Goal: Task Accomplishment & Management: Use online tool/utility

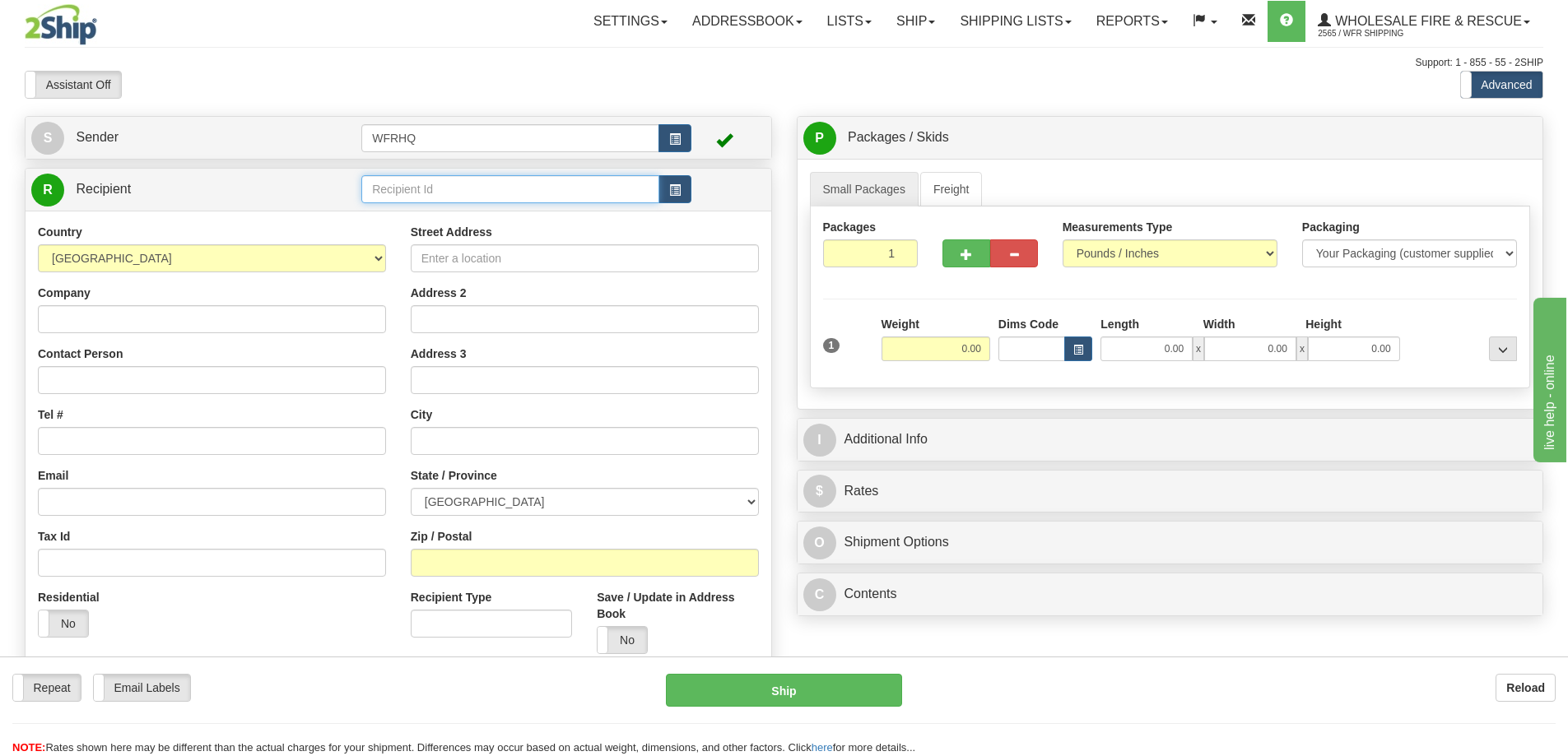
click at [474, 199] on input "text" at bounding box center [510, 189] width 298 height 28
type input "GUNL"
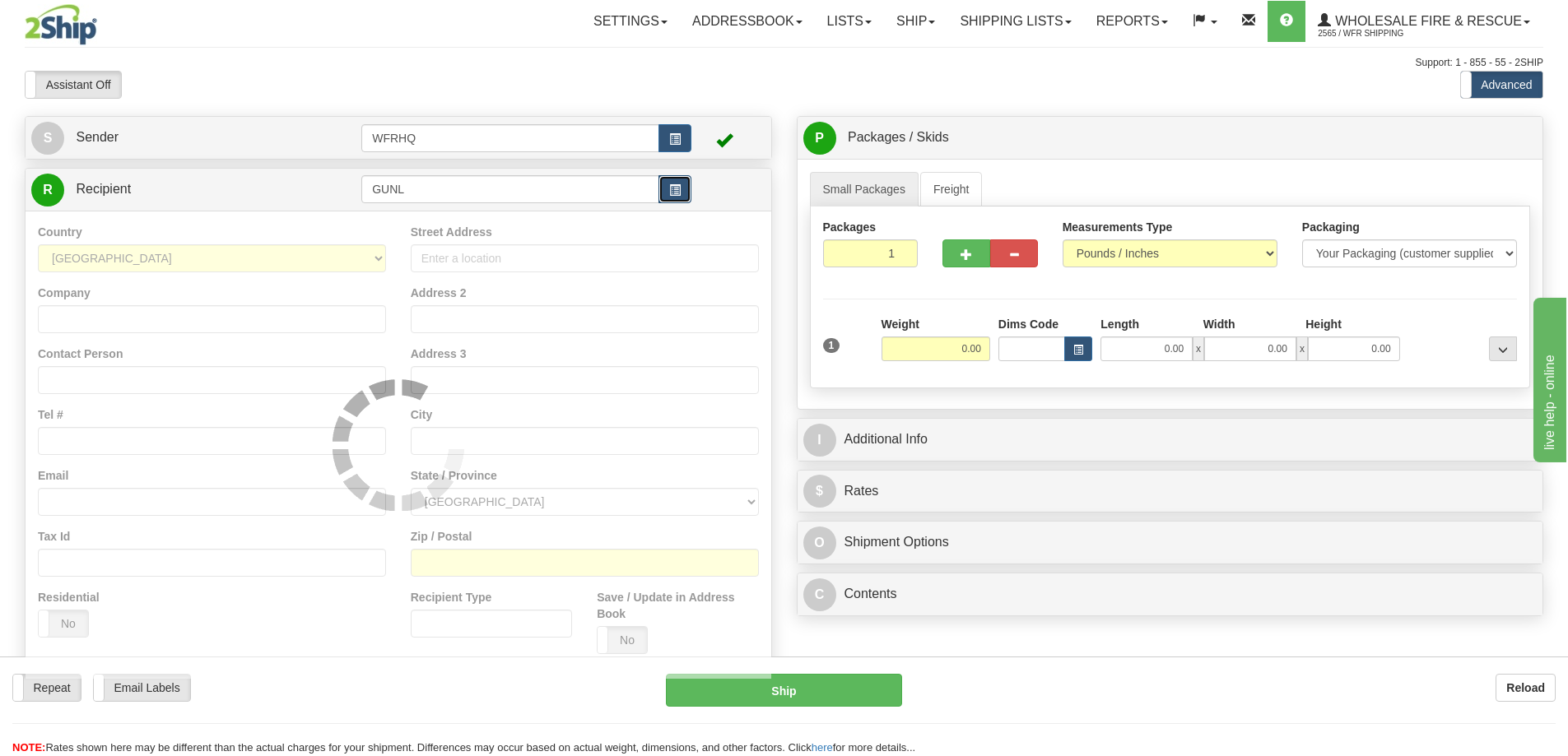
click at [668, 192] on button "button" at bounding box center [675, 189] width 33 height 28
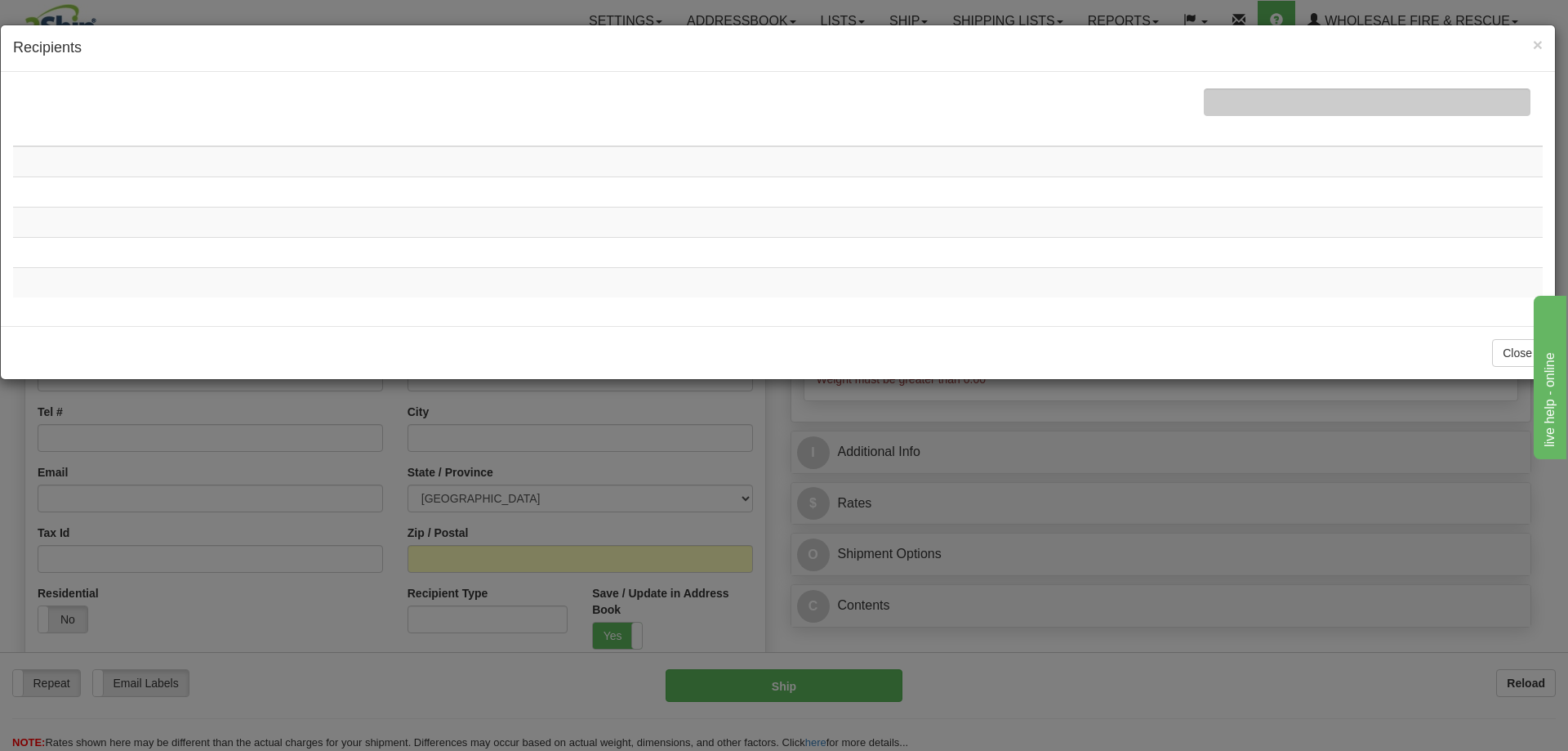
click at [1279, 109] on div at bounding box center [1367, 102] width 327 height 28
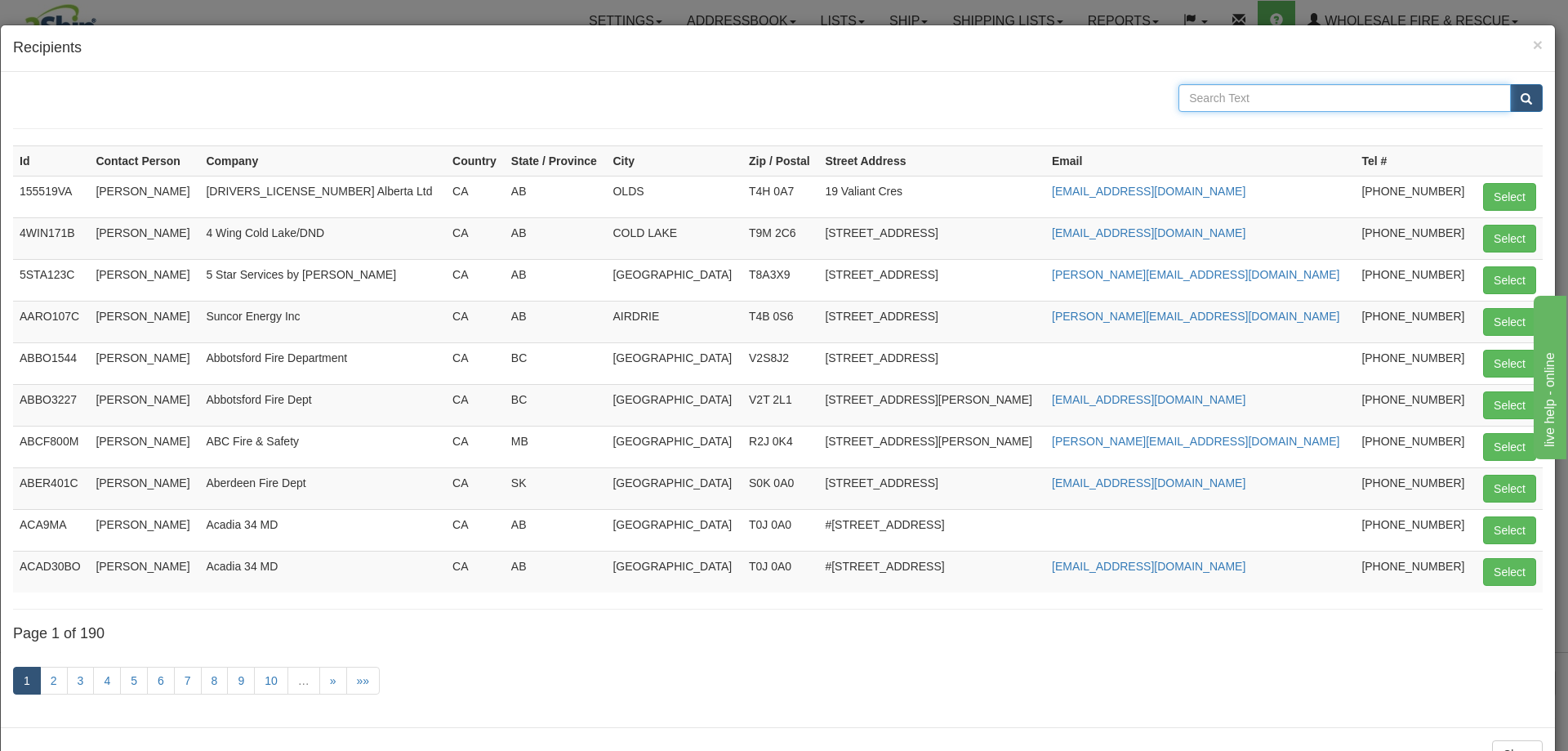
click at [1279, 109] on input "text" at bounding box center [1344, 98] width 333 height 28
type input "GUNL"
click at [1510, 84] on button "submit" at bounding box center [1527, 98] width 33 height 28
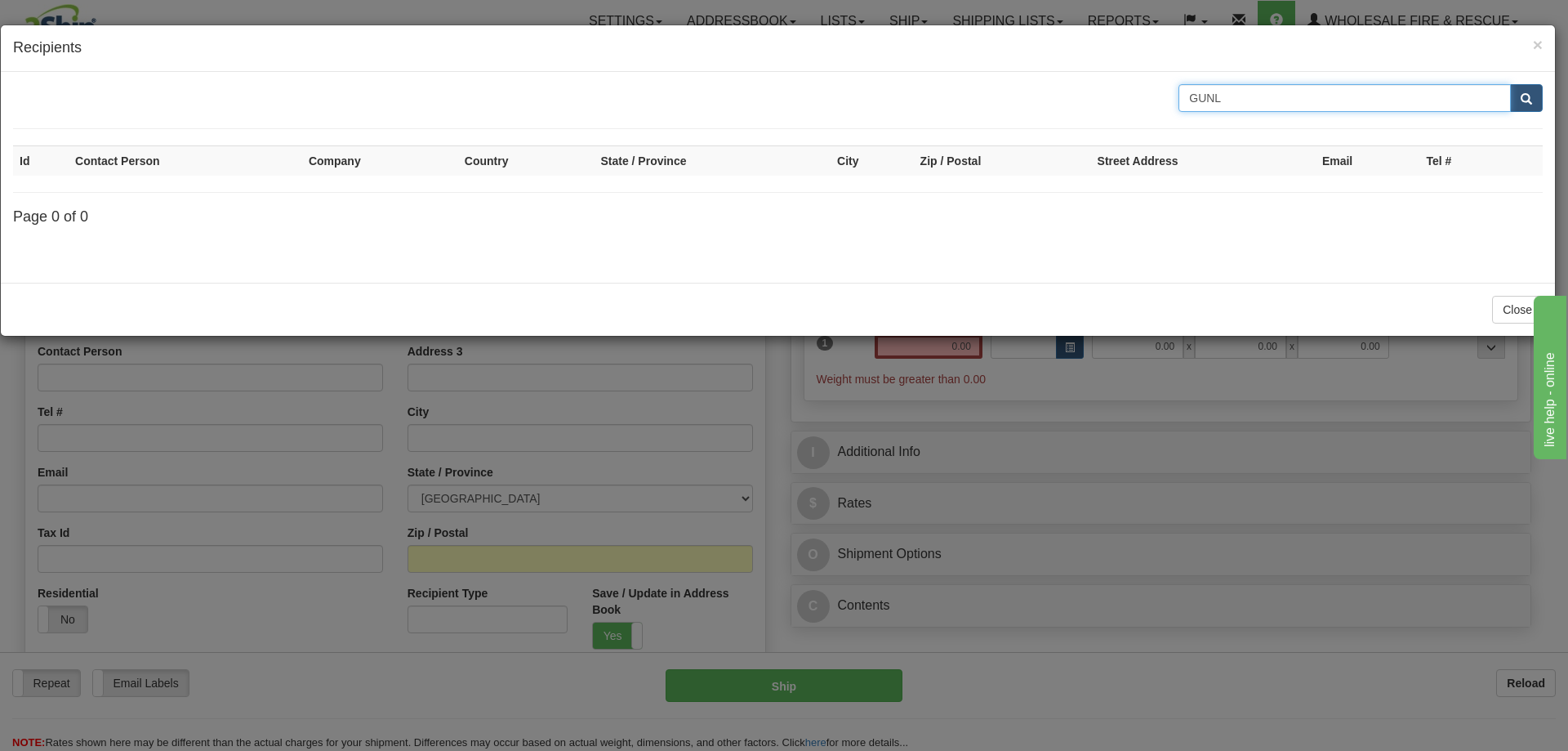
click at [1300, 99] on input "GUNL" at bounding box center [1344, 98] width 333 height 28
type input "GUN Lake"
click at [1510, 84] on button "submit" at bounding box center [1527, 98] width 33 height 28
click at [1520, 98] on button "submit" at bounding box center [1527, 98] width 33 height 28
click at [1533, 50] on span "×" at bounding box center [1538, 44] width 10 height 19
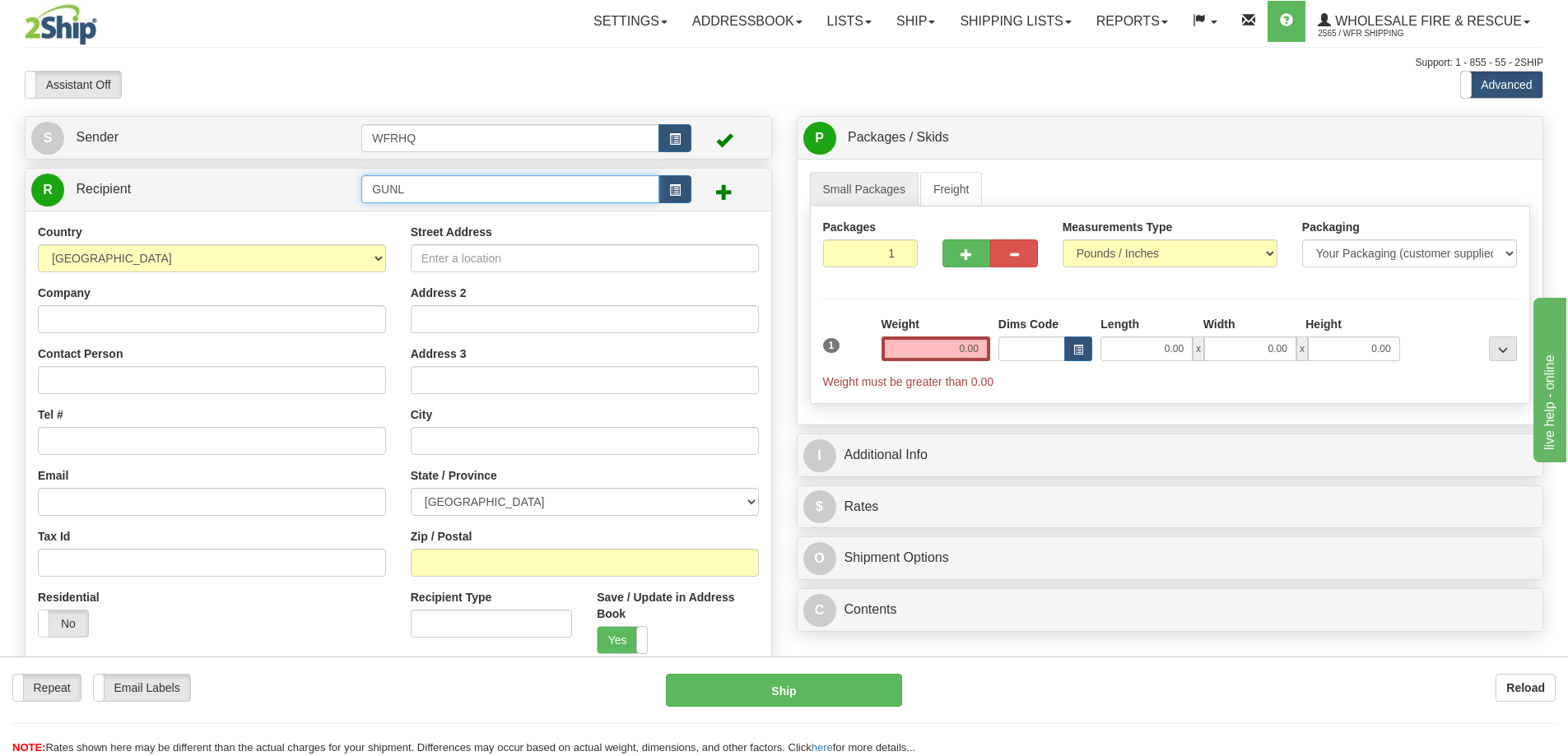
click at [497, 180] on input "GUNL" at bounding box center [510, 189] width 298 height 28
type input "GUNL2730"
click at [389, 229] on div "Country [GEOGRAPHIC_DATA] [GEOGRAPHIC_DATA] [GEOGRAPHIC_DATA] [GEOGRAPHIC_DATA]…" at bounding box center [399, 444] width 746 height 468
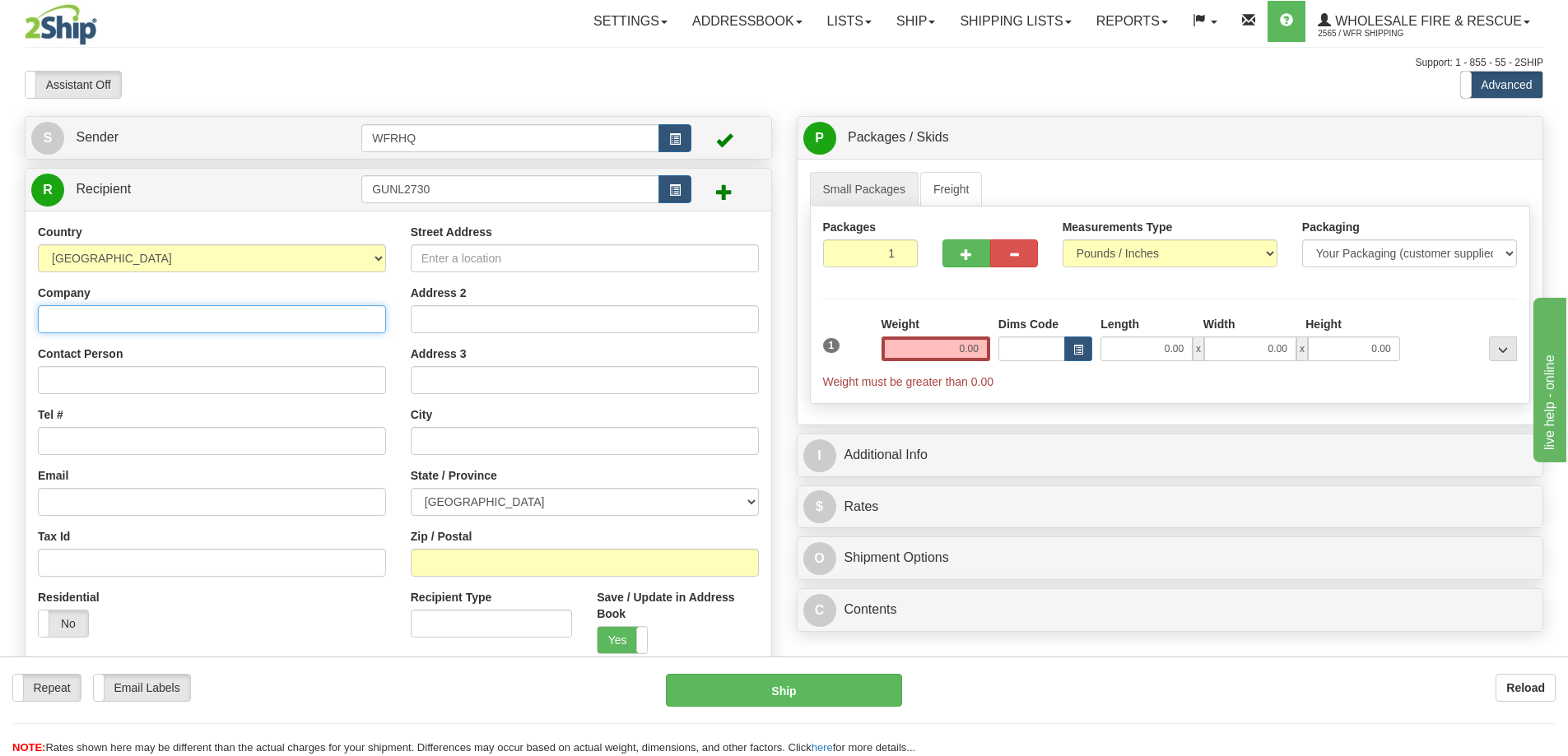
click at [110, 321] on input "Company" at bounding box center [211, 319] width 348 height 28
paste input "Gun Lake Fire Protection Service, [PERSON_NAME]"
type input "Gun Lake Fire Protection Service,"
paste input "[PERSON_NAME]"
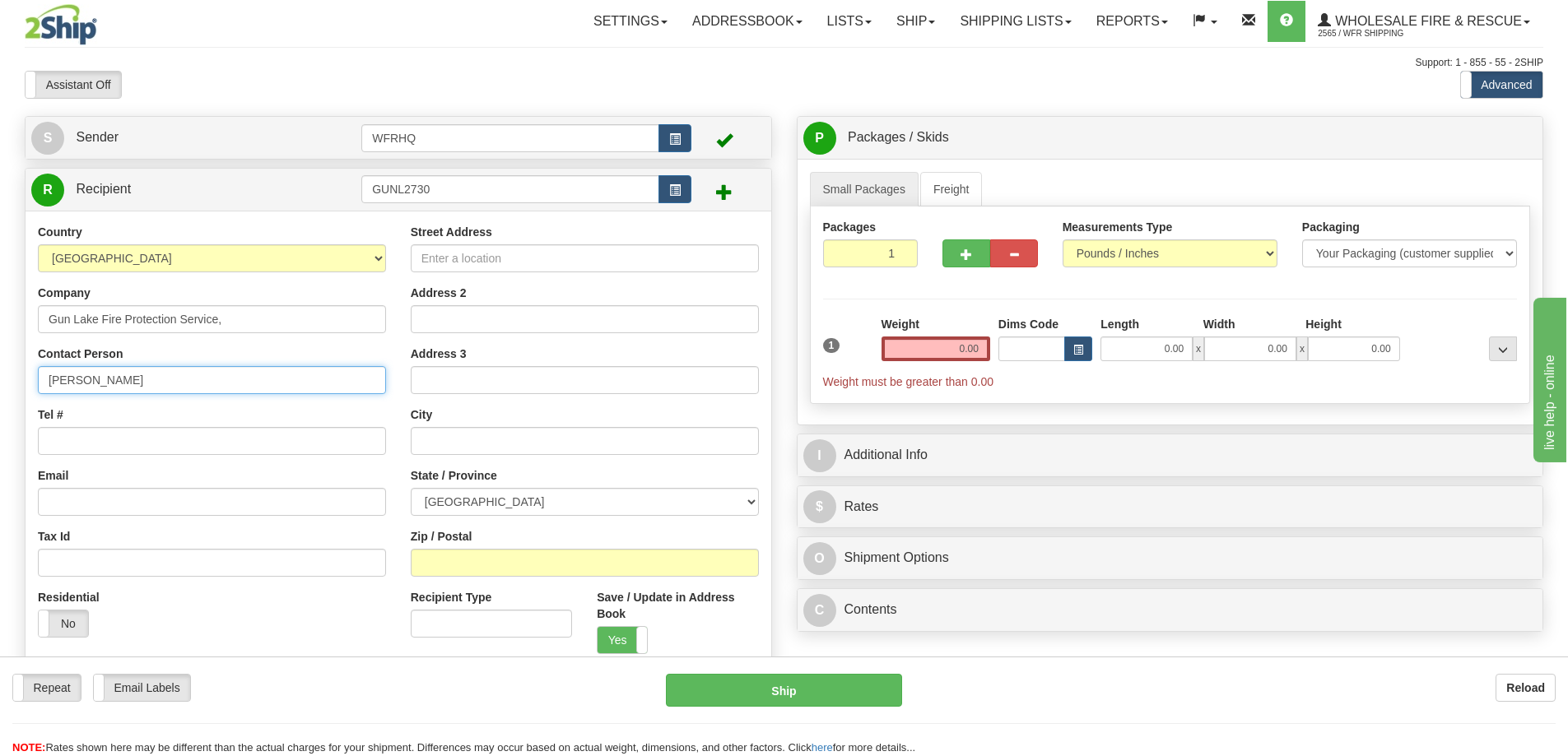
type input "[PERSON_NAME]"
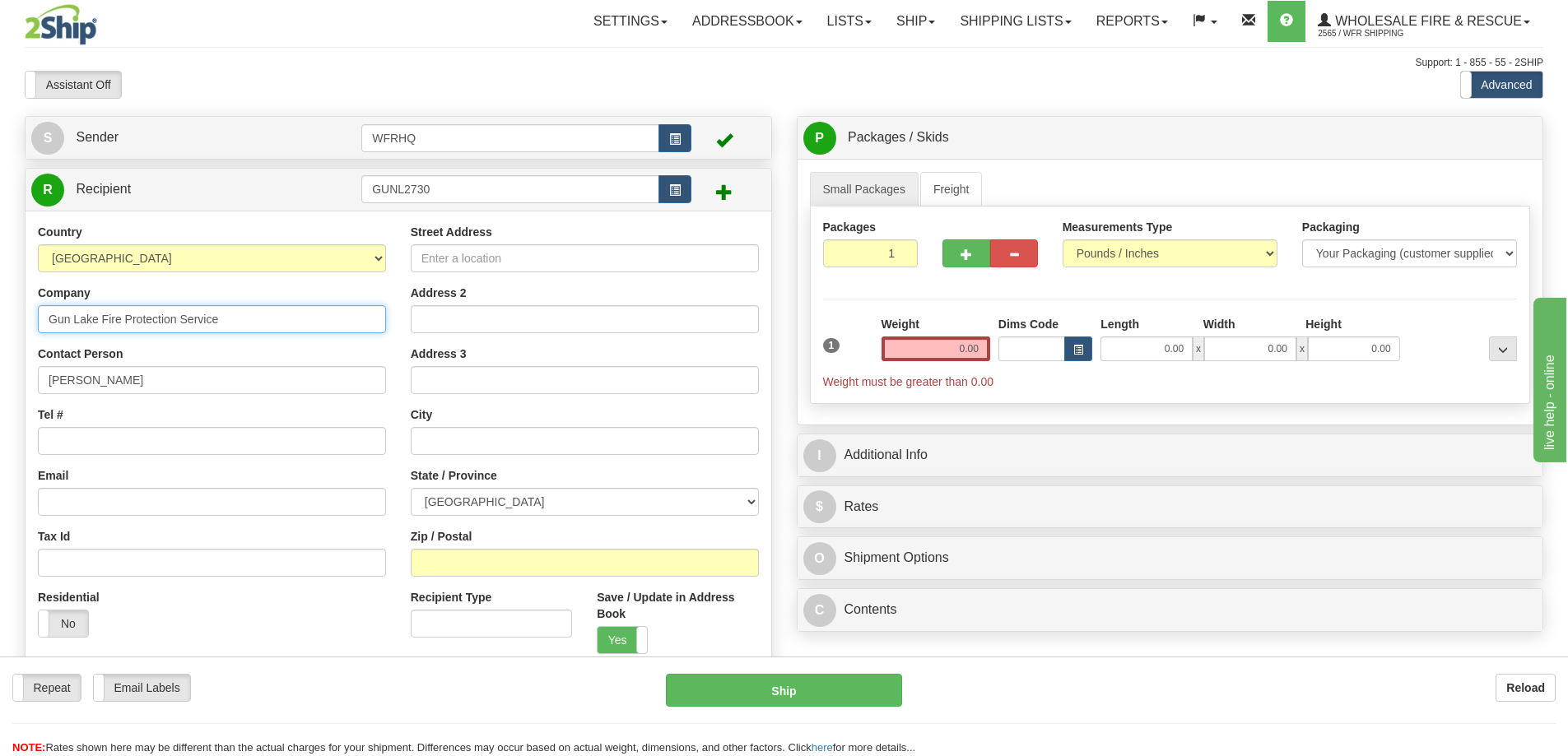
type input "Gun Lake Fire Protection Service"
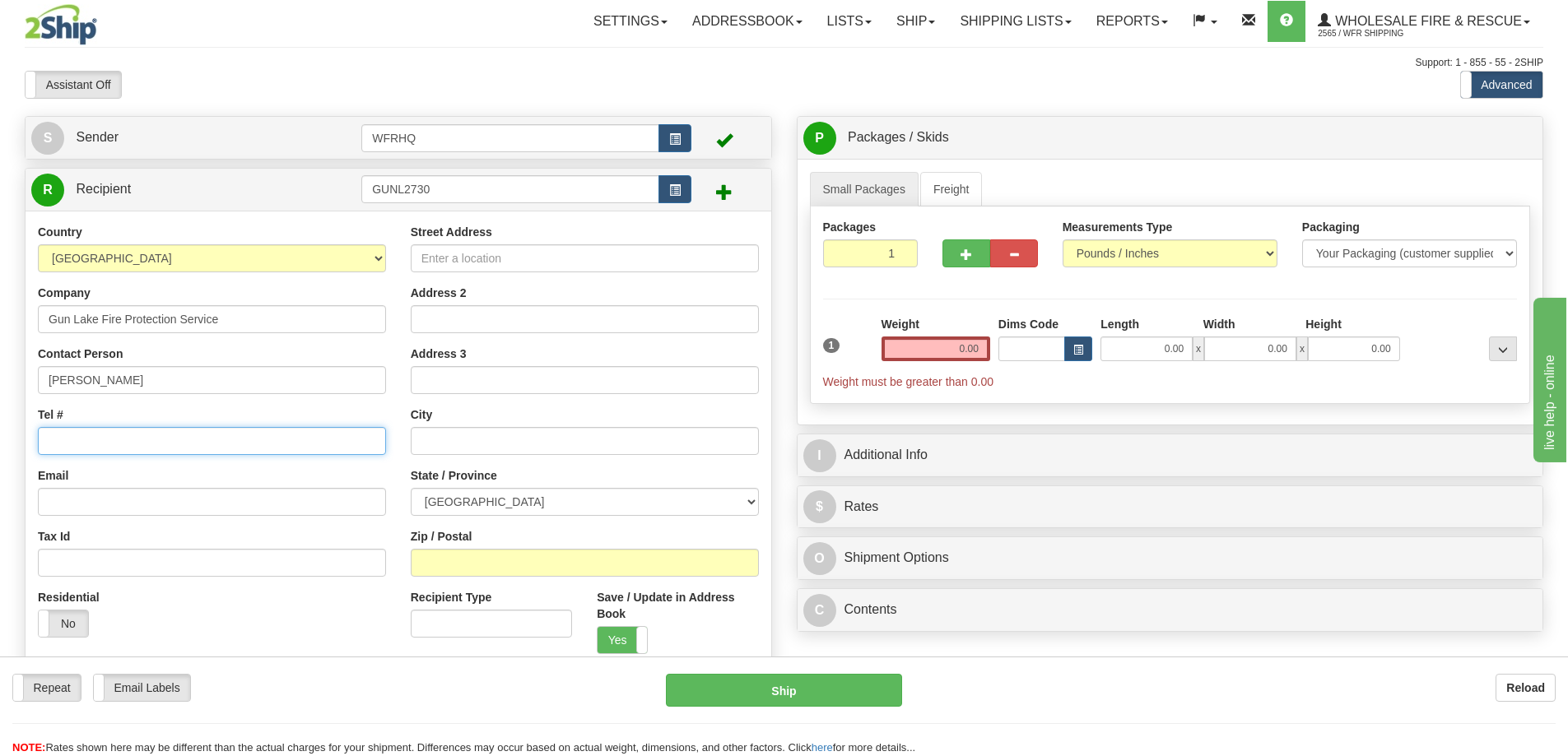
click at [151, 443] on input "Tel #" at bounding box center [211, 441] width 348 height 28
type input "[PHONE_NUMBER]"
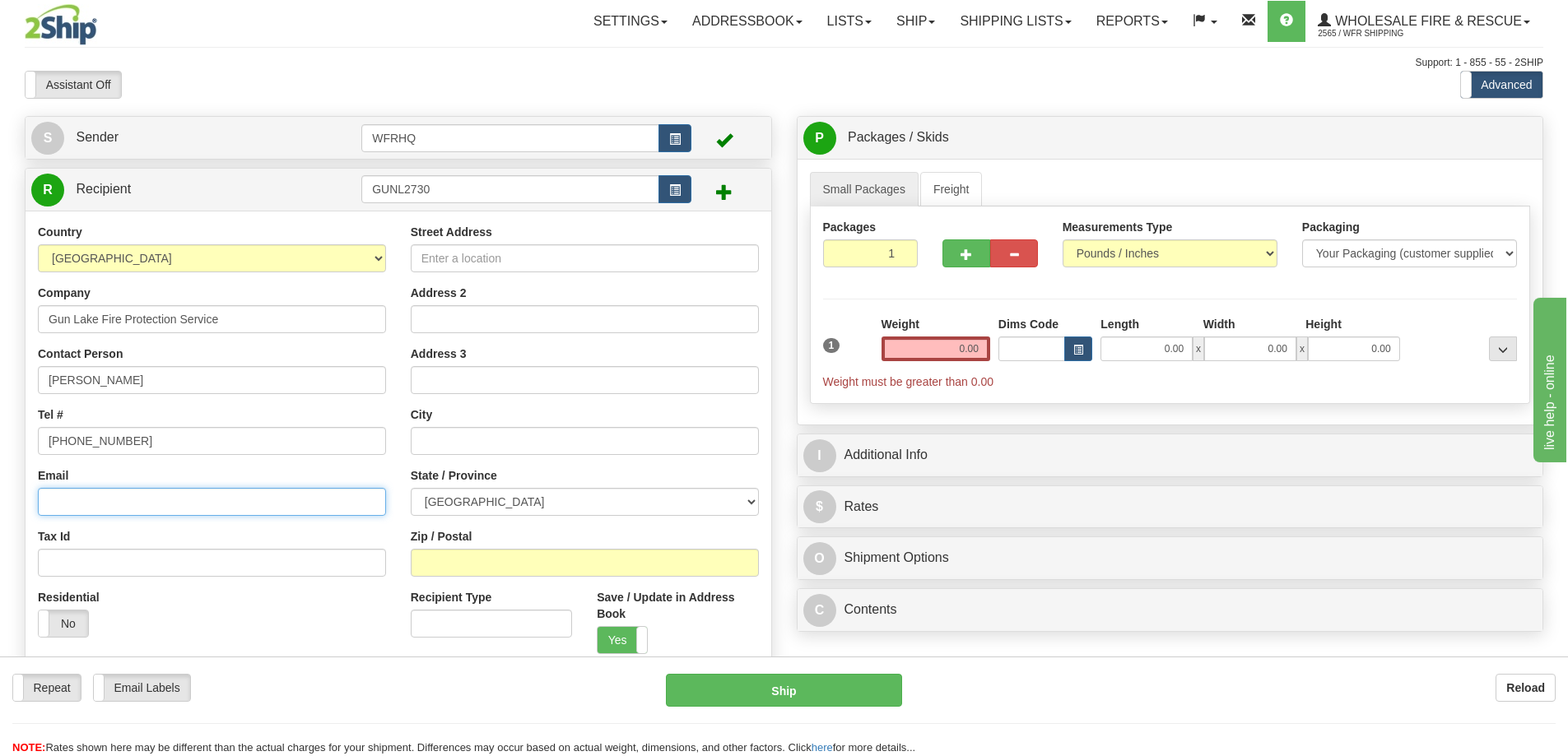
click at [90, 498] on input "Email" at bounding box center [211, 502] width 348 height 28
paste input "[EMAIL_ADDRESS][DOMAIN_NAME]"
type input "[EMAIL_ADDRESS][DOMAIN_NAME]"
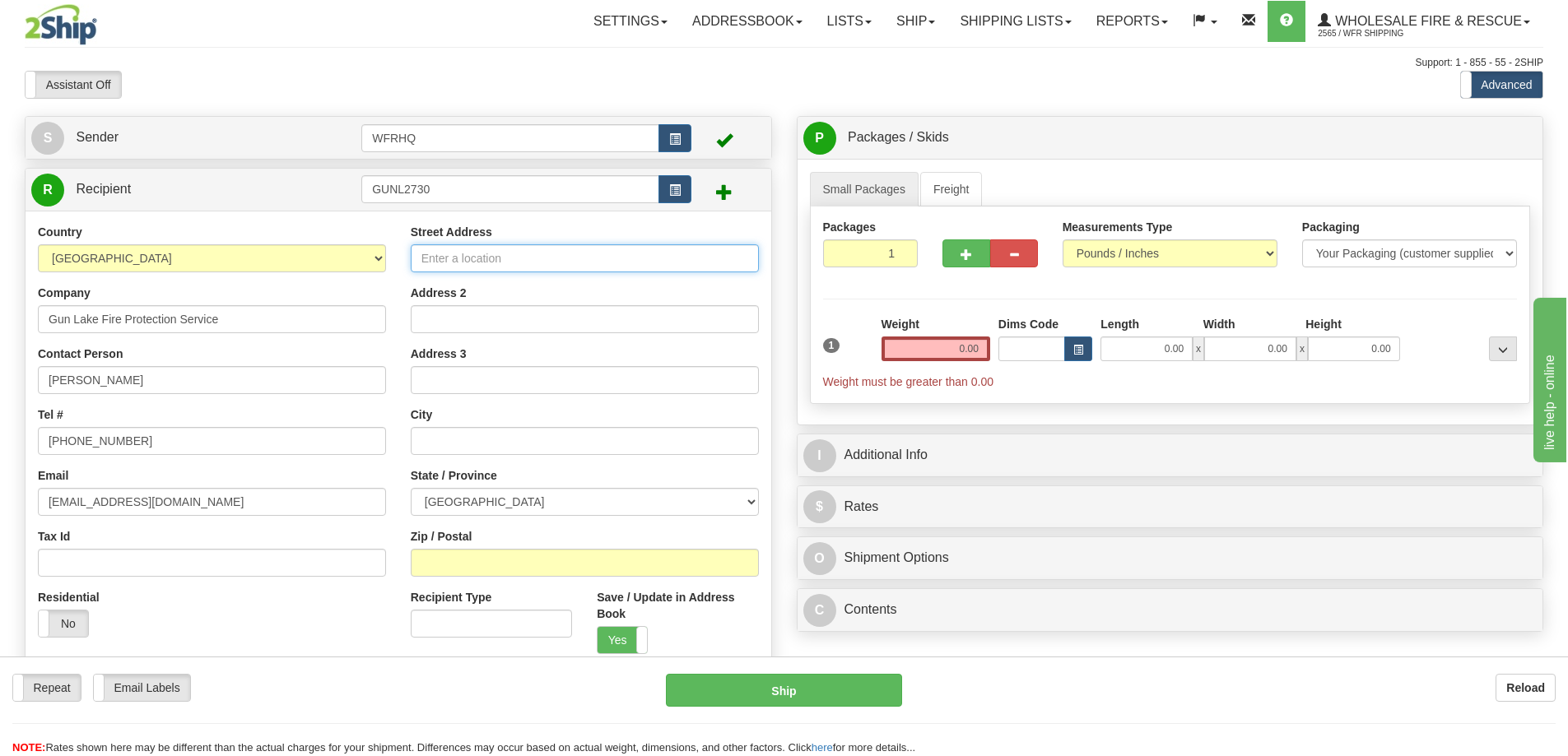
click at [493, 268] on input "Street Address" at bounding box center [585, 258] width 348 height 28
type input "[STREET_ADDRESS][PERSON_NAME]"
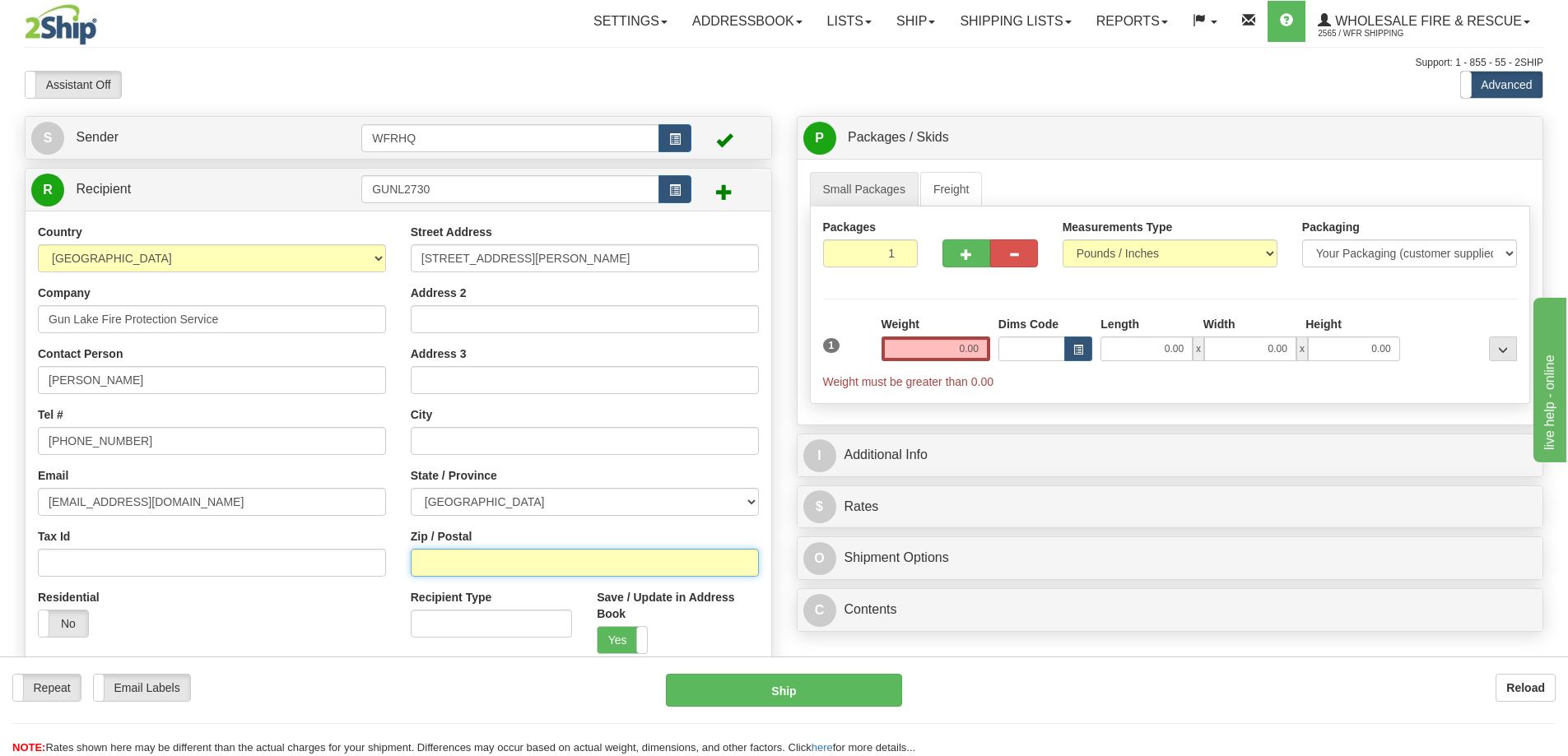
click at [513, 560] on input "Zip / Postal" at bounding box center [585, 563] width 348 height 28
type input "V2Y1C3"
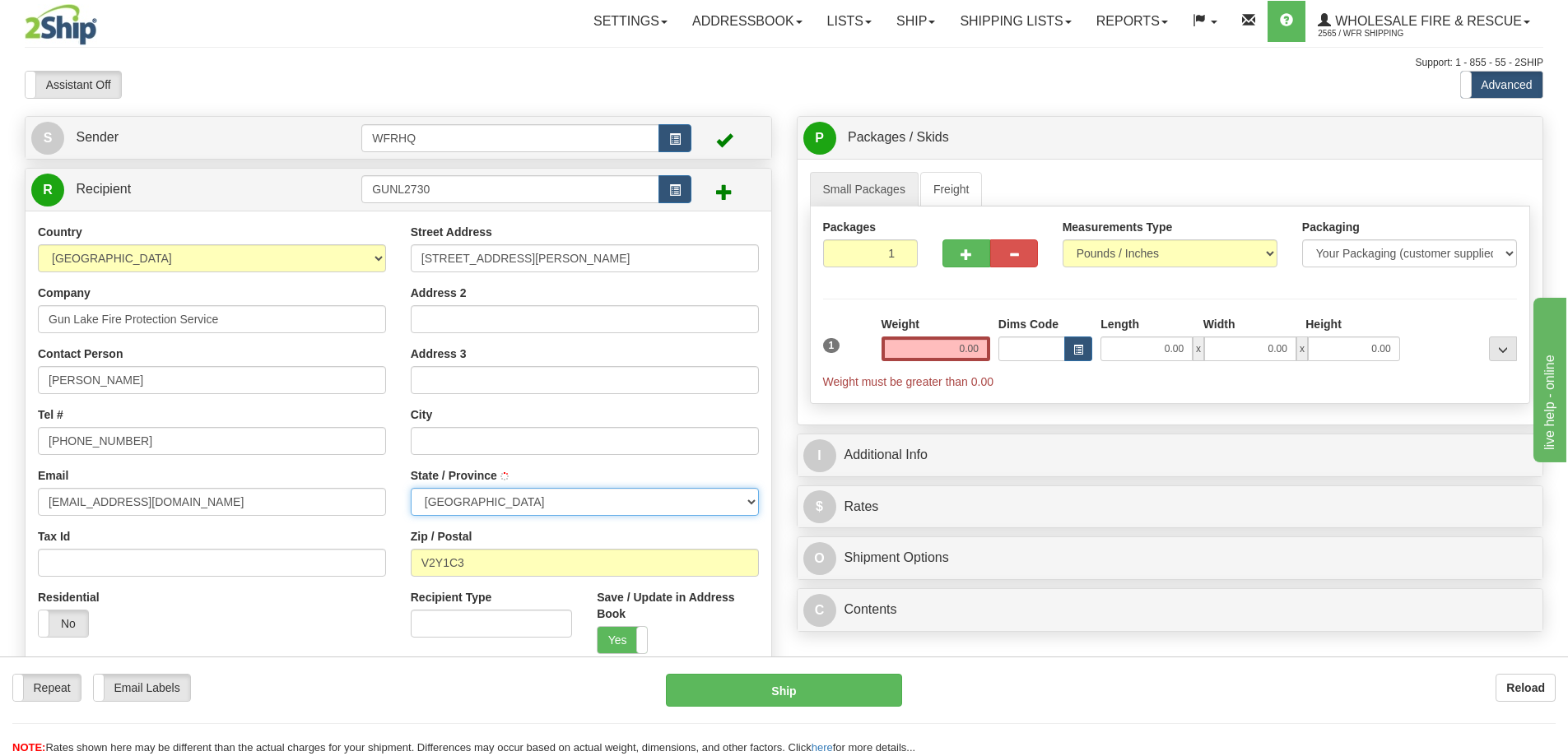
type input "[PERSON_NAME]"
select select "BC"
click at [972, 344] on input "0.00" at bounding box center [936, 349] width 109 height 25
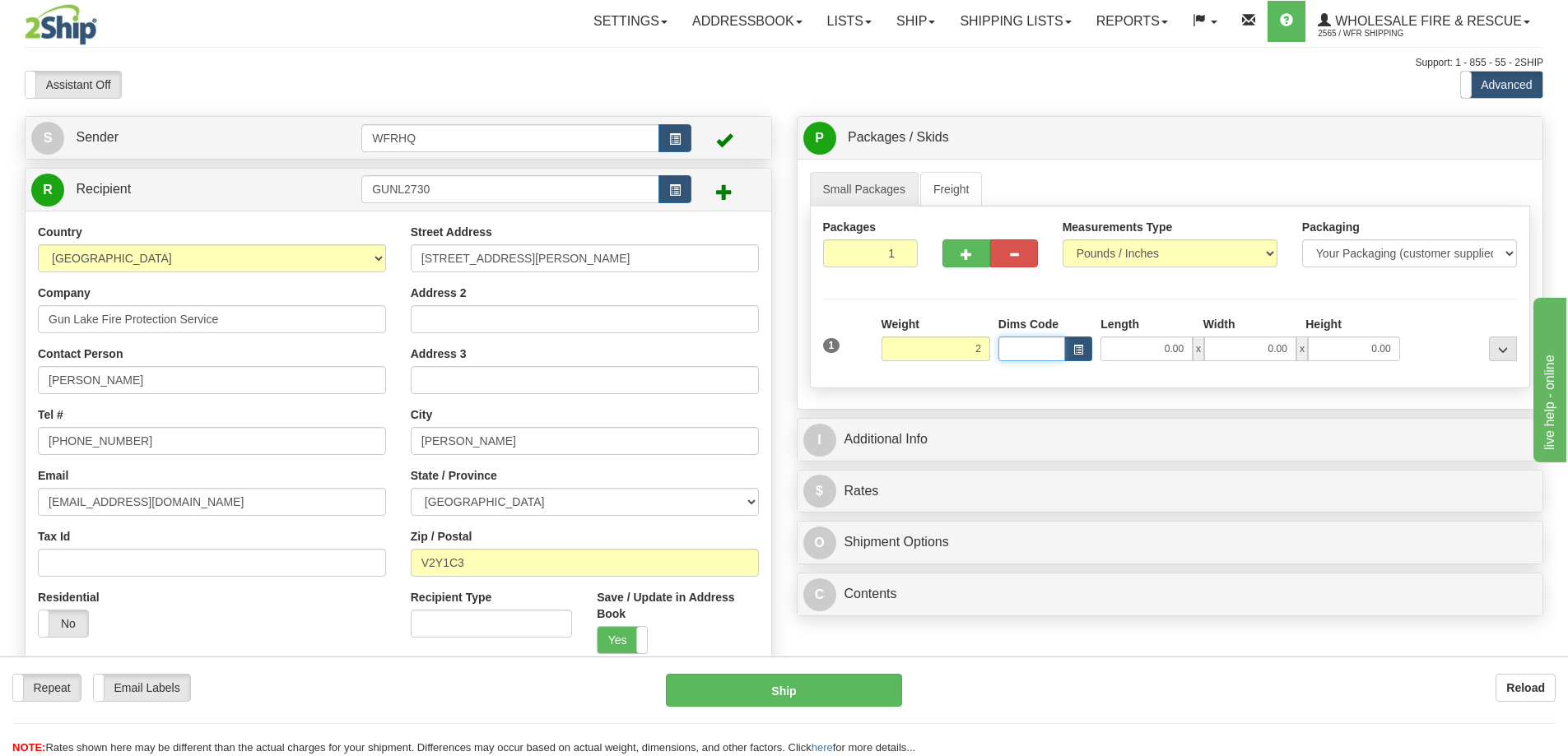
type input "2.00"
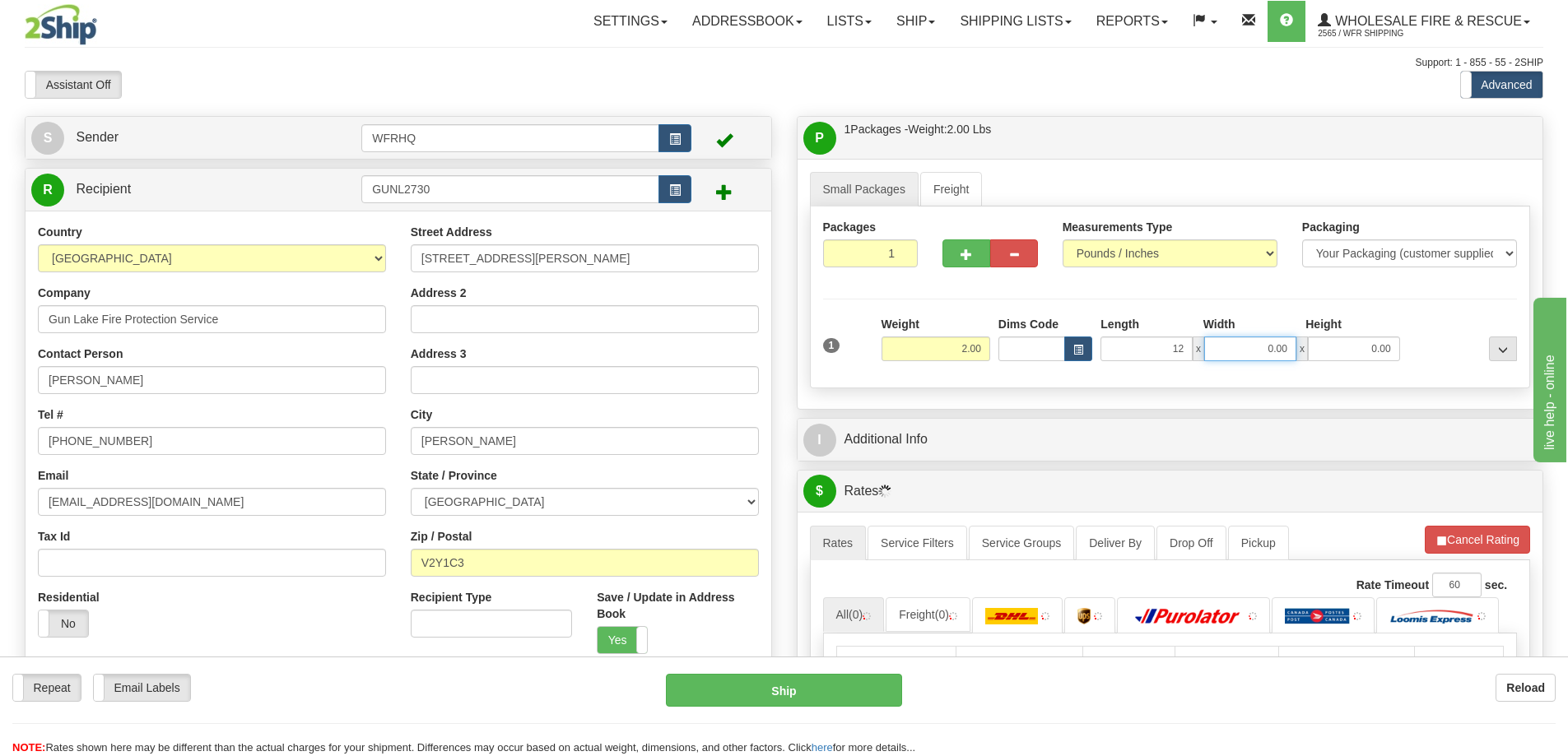
type input "12.00"
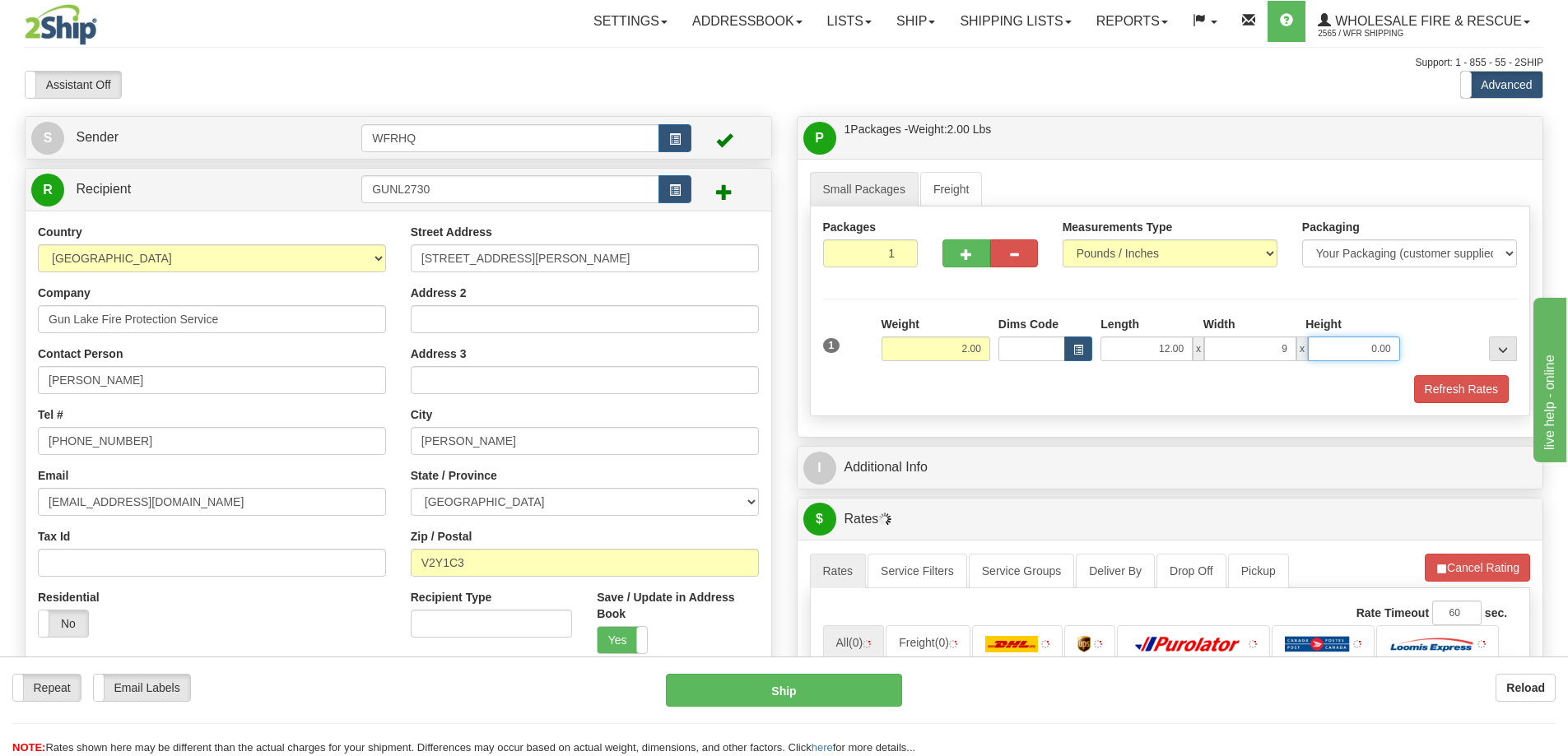
type input "9.00"
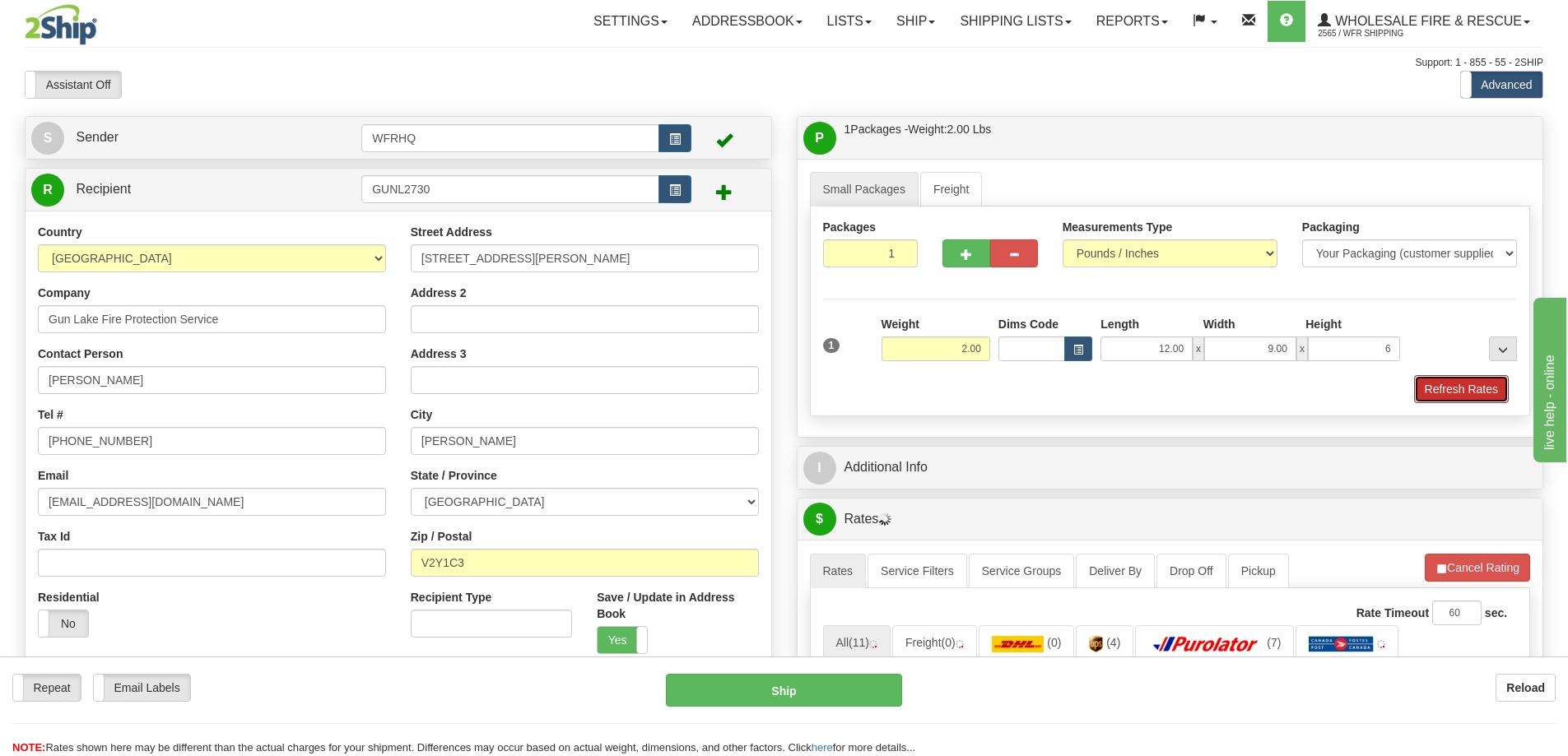
click at [1462, 391] on button "Refresh Rates" at bounding box center [1461, 389] width 95 height 28
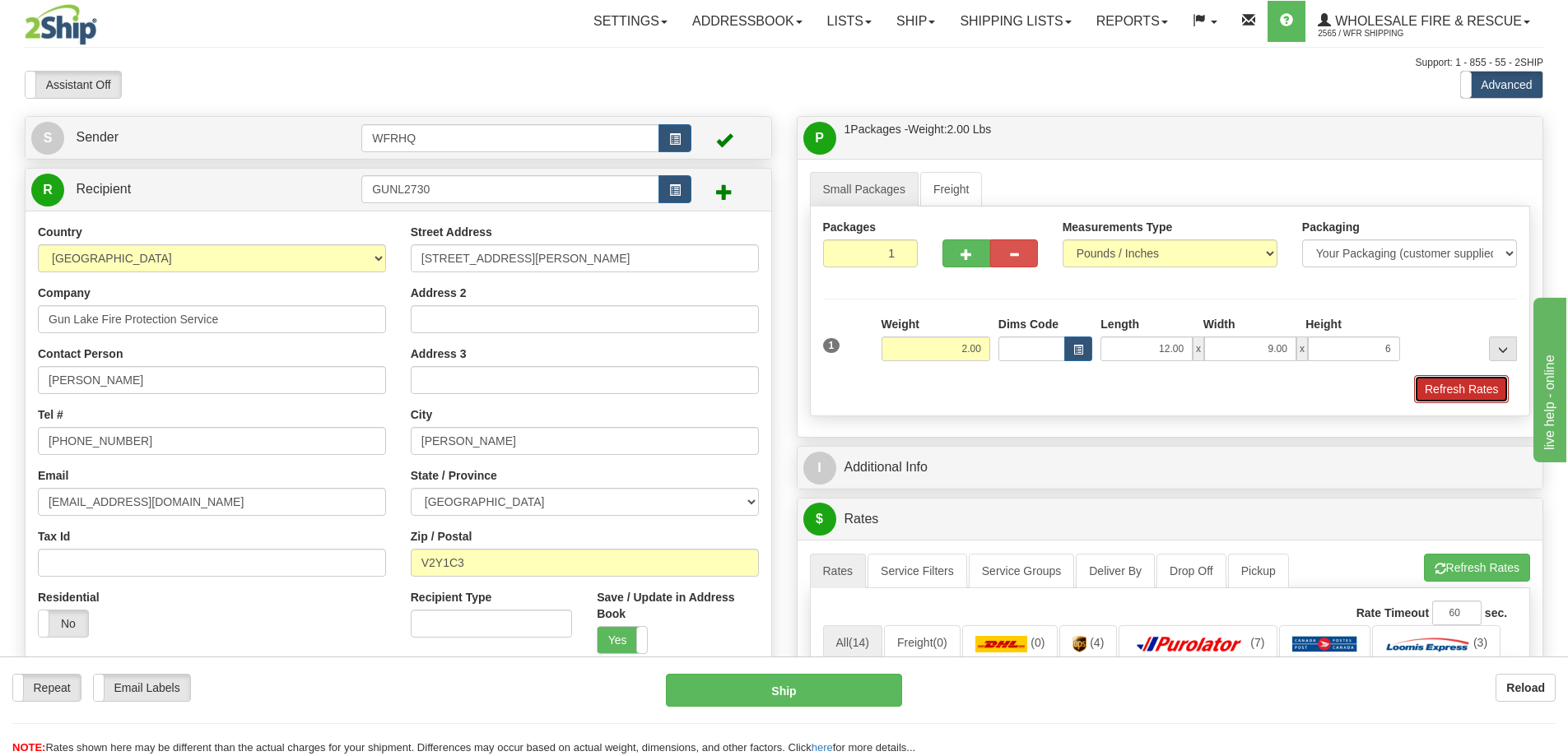
type input "6.00"
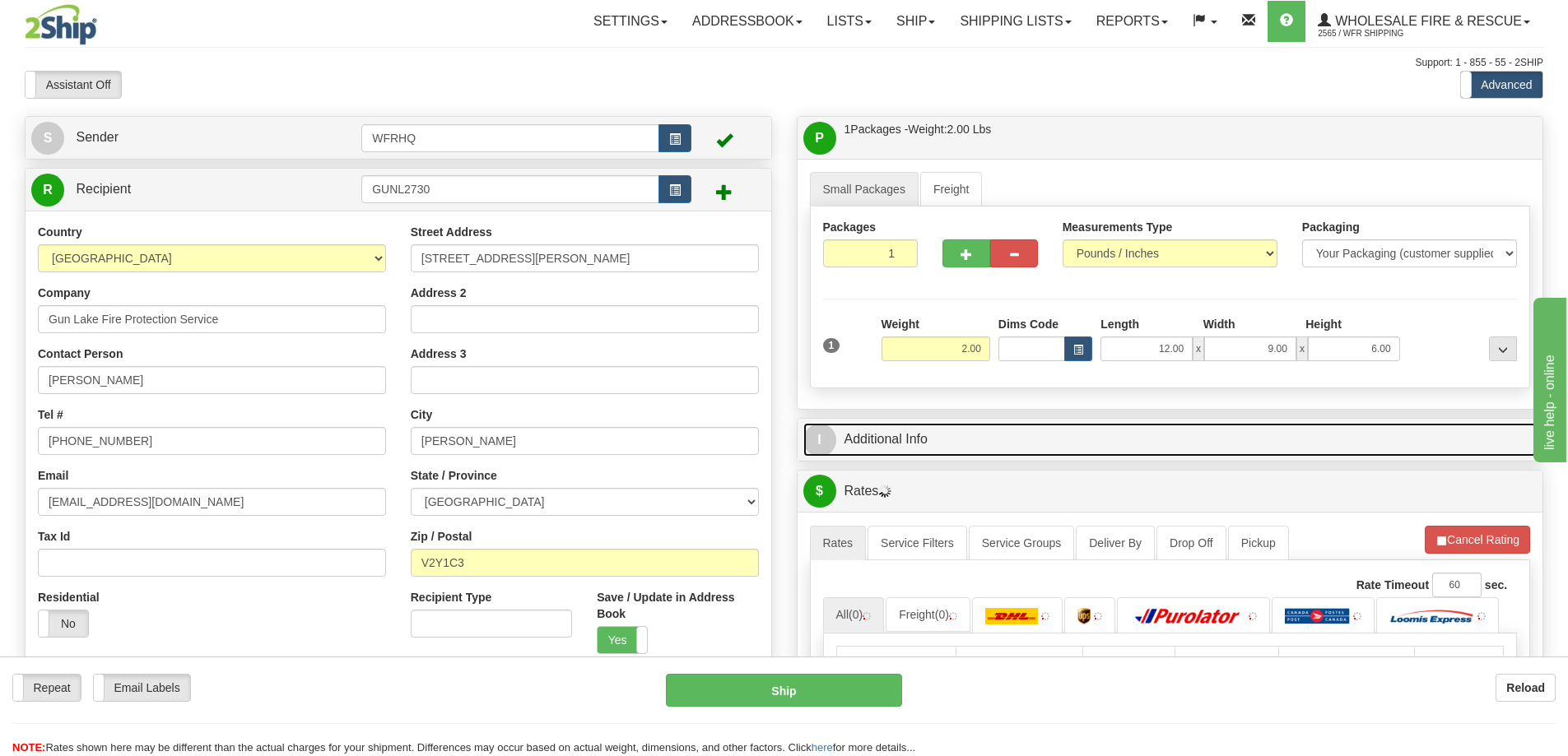
click at [1105, 451] on link "I Additional Info" at bounding box center [1170, 439] width 734 height 34
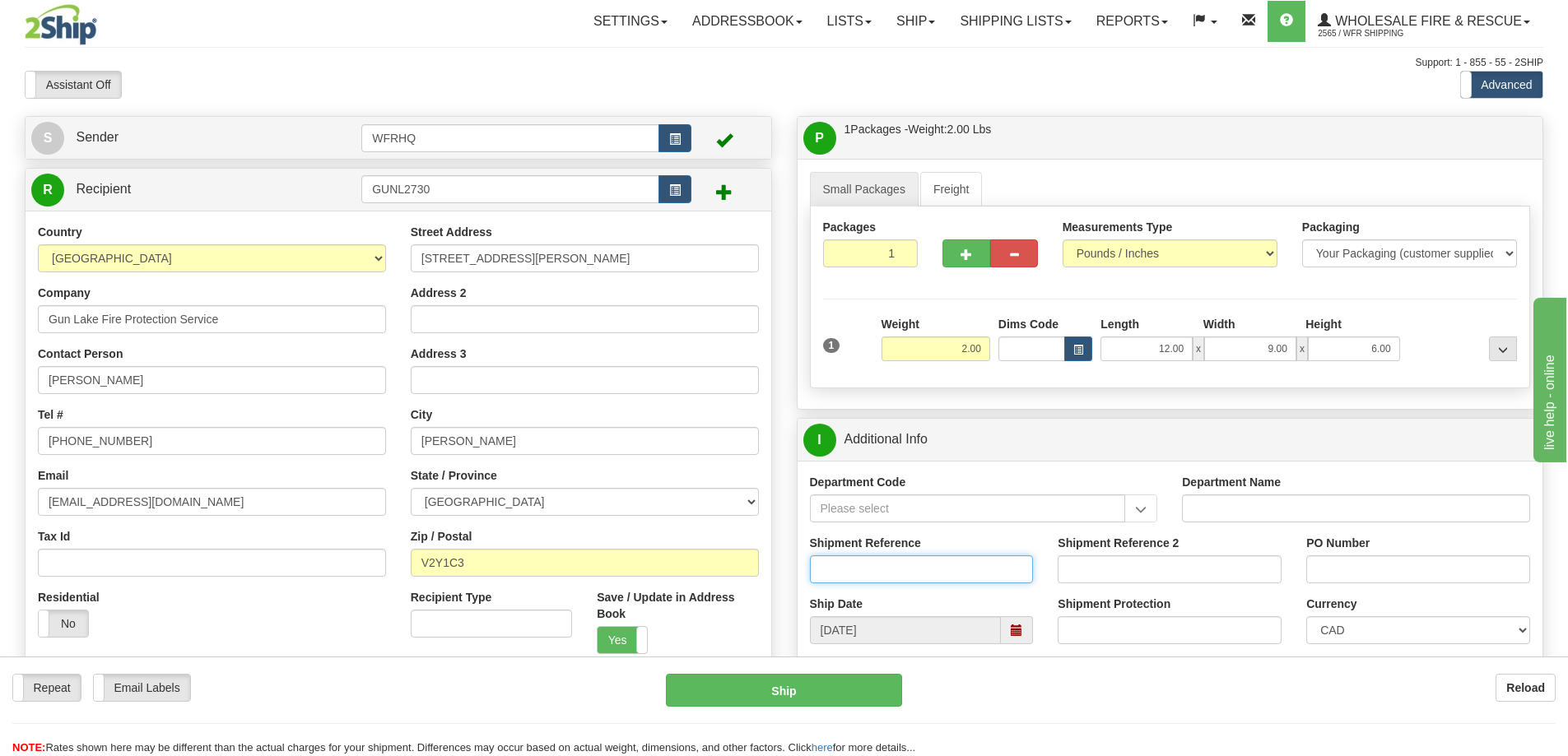
click at [921, 563] on input "Shipment Reference" at bounding box center [922, 570] width 223 height 28
type input "S46933-31060"
drag, startPoint x: 1018, startPoint y: 468, endPoint x: 1032, endPoint y: 450, distance: 22.8
click at [1021, 462] on div "Department Code Department Name Shipment Reference S46933-31060 Shipment Refere…" at bounding box center [1171, 594] width 746 height 269
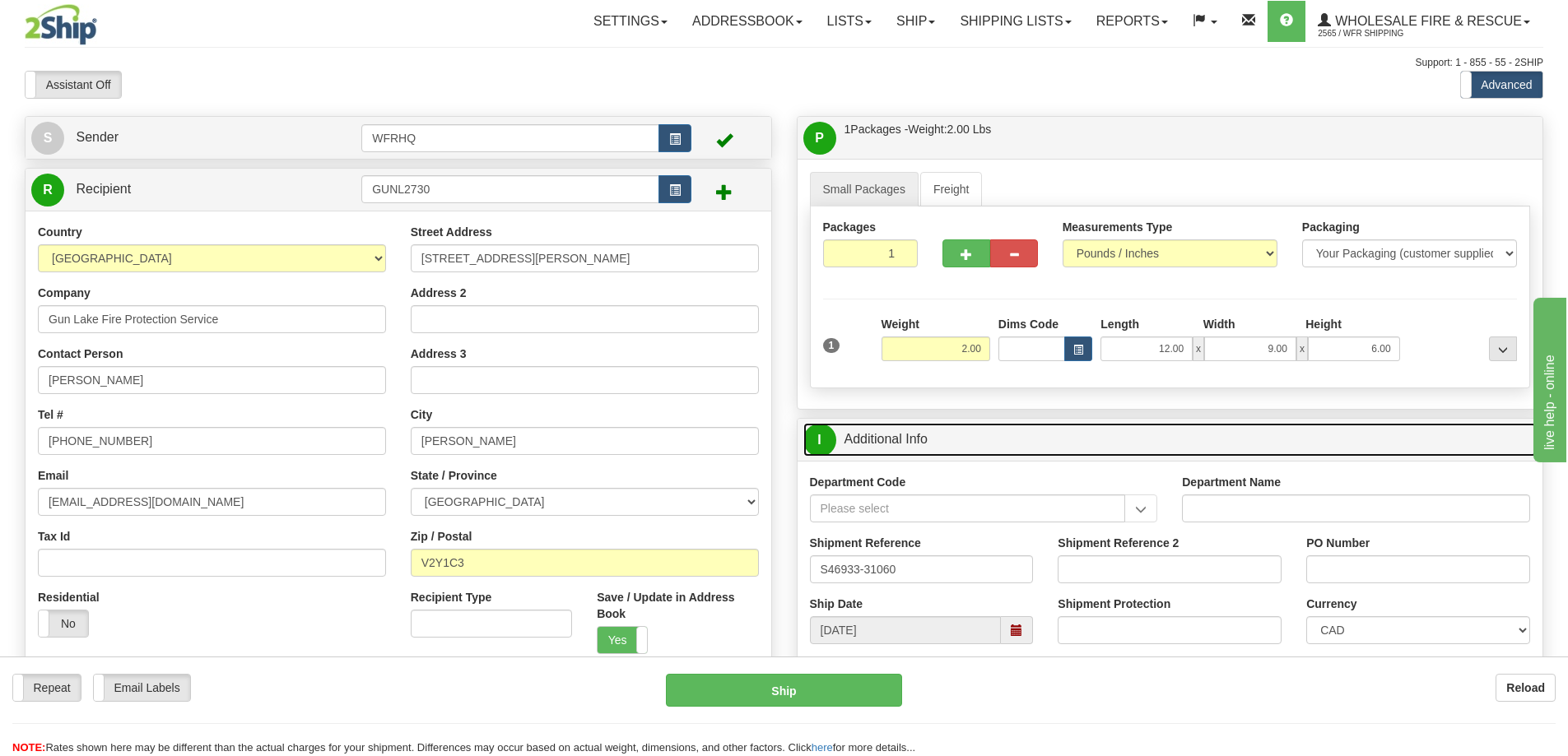
click at [1032, 450] on link "I Additional Info" at bounding box center [1170, 439] width 734 height 34
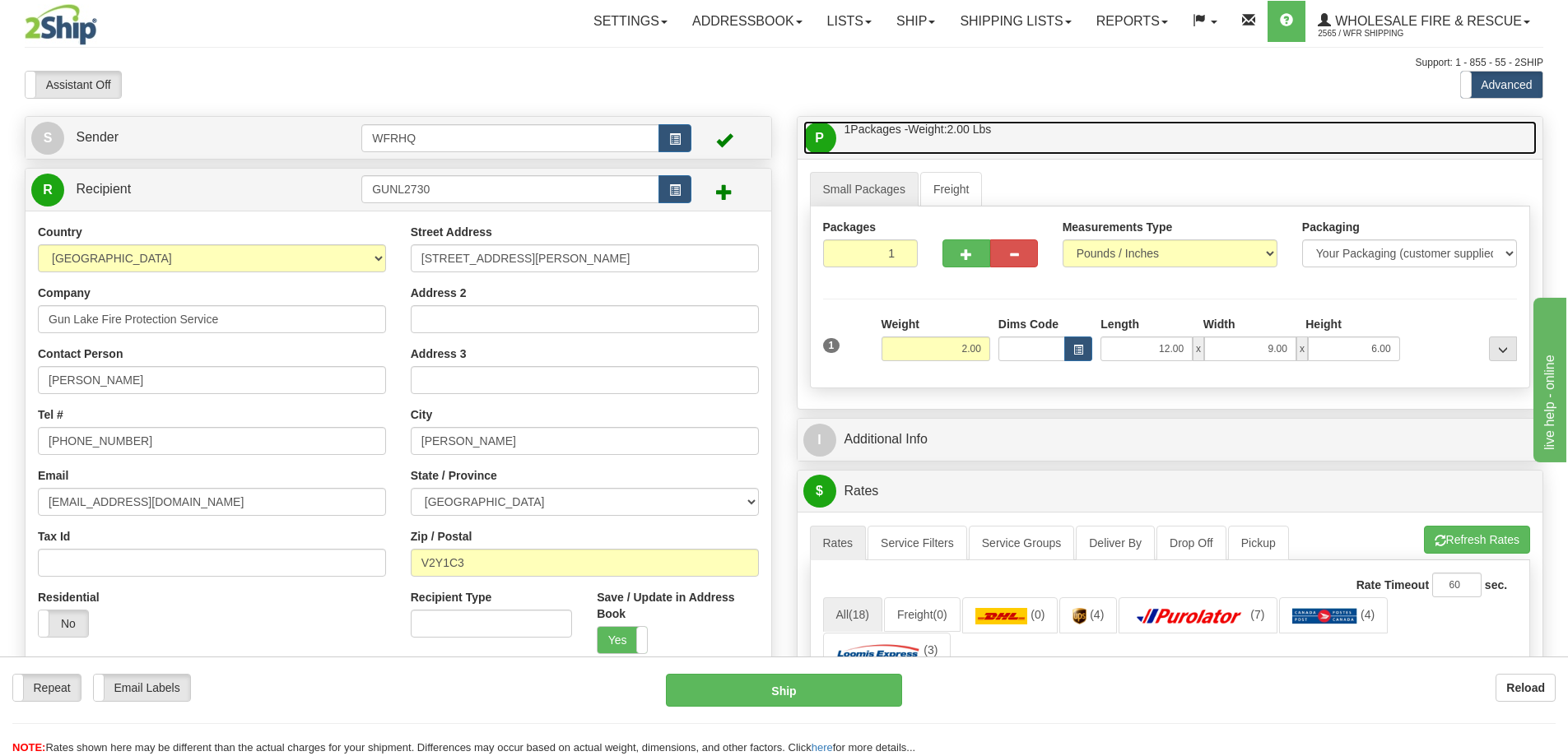
click at [1058, 144] on link "P Packages / Skids 1 Packages - Weight: 2.00 Lbs 1 Skids - Weight: NaN Lbs" at bounding box center [1170, 138] width 734 height 34
